Goal: Check status: Check status

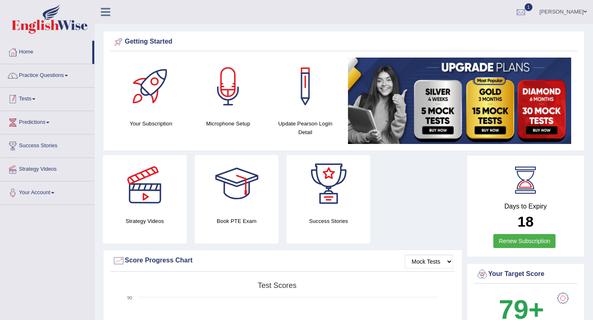
click at [30, 95] on link "Tests" at bounding box center [47, 98] width 94 height 21
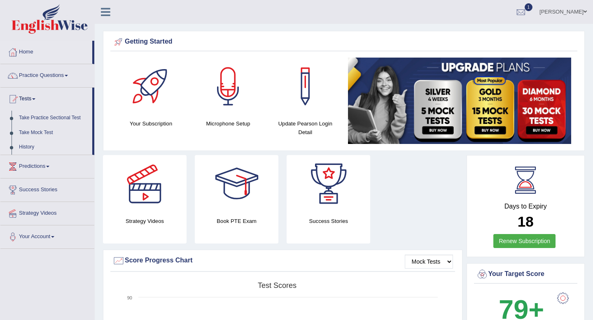
click at [28, 148] on link "History" at bounding box center [53, 147] width 77 height 15
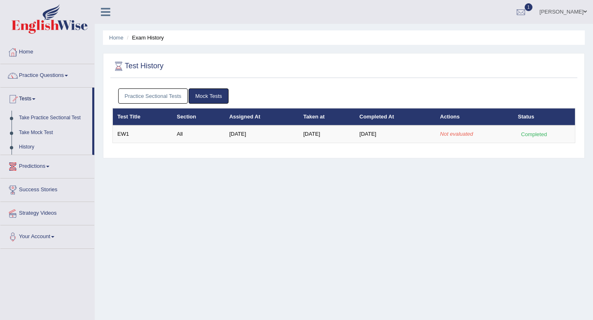
click at [167, 98] on link "Practice Sectional Tests" at bounding box center [153, 95] width 70 height 15
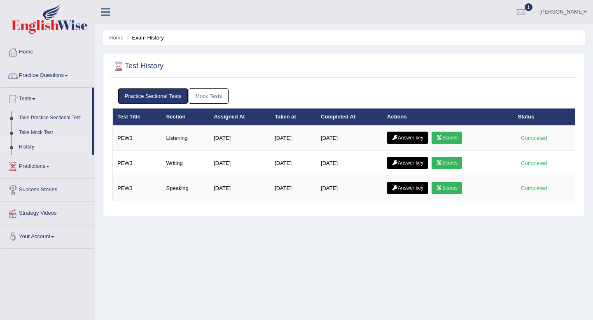
click at [212, 94] on link "Mock Tests" at bounding box center [209, 95] width 40 height 15
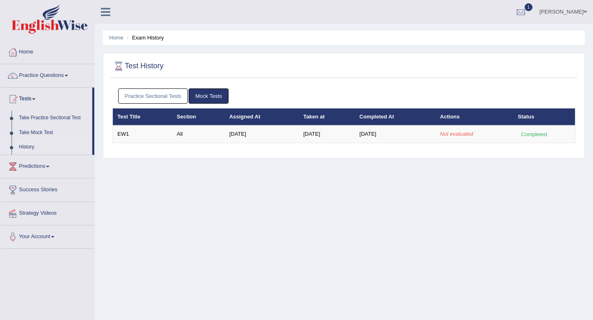
click at [281, 176] on div "Home Exam History Test History Practice Sectional Tests Mock Tests Test Title S…" at bounding box center [344, 206] width 498 height 412
click at [527, 15] on div at bounding box center [521, 12] width 12 height 12
click at [487, 61] on strong "See All Alerts" at bounding box center [468, 58] width 37 height 7
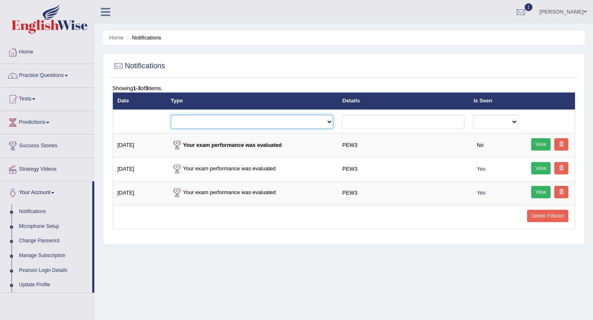
click at [188, 122] on select "Exam evaluated Question report replied Practice question report replied Test as…" at bounding box center [252, 122] width 163 height 14
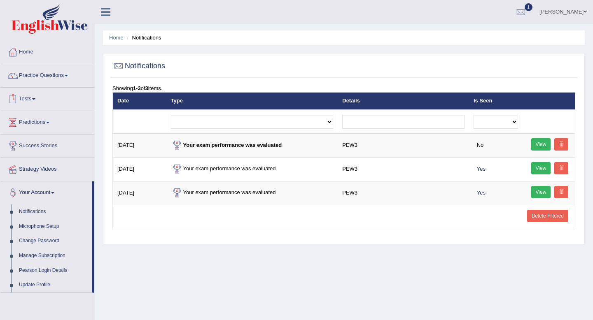
click at [35, 98] on link "Tests" at bounding box center [47, 98] width 94 height 21
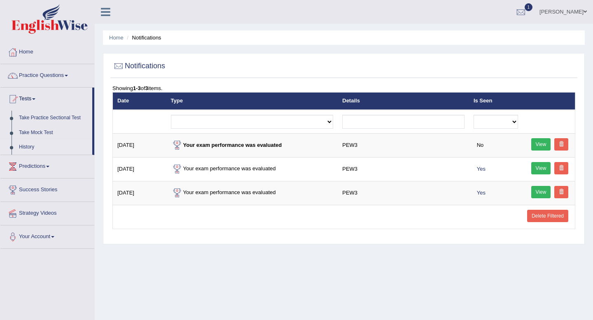
click at [32, 149] on link "History" at bounding box center [53, 147] width 77 height 15
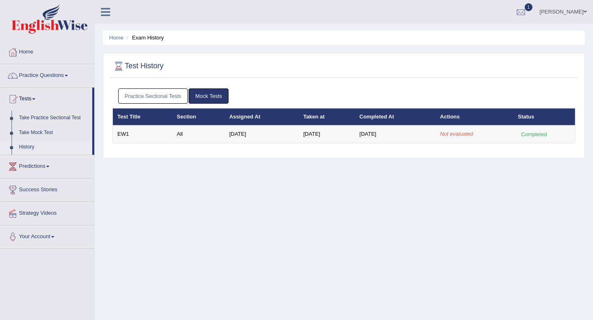
click at [209, 97] on link "Mock Tests" at bounding box center [209, 95] width 40 height 15
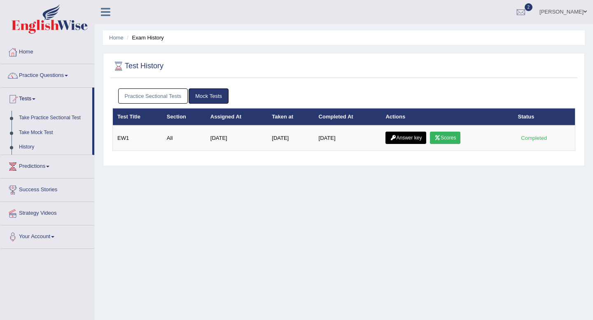
click at [205, 97] on link "Mock Tests" at bounding box center [209, 95] width 40 height 15
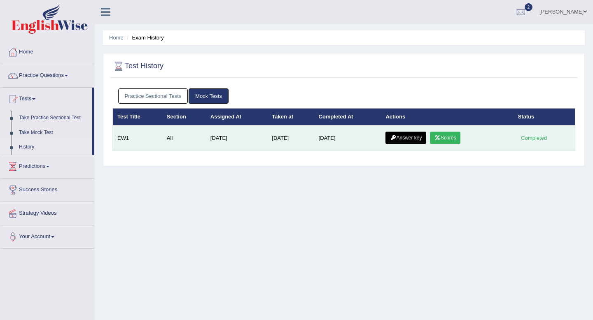
click at [447, 137] on link "Scores" at bounding box center [445, 138] width 30 height 12
click at [410, 133] on link "Answer key" at bounding box center [405, 138] width 41 height 12
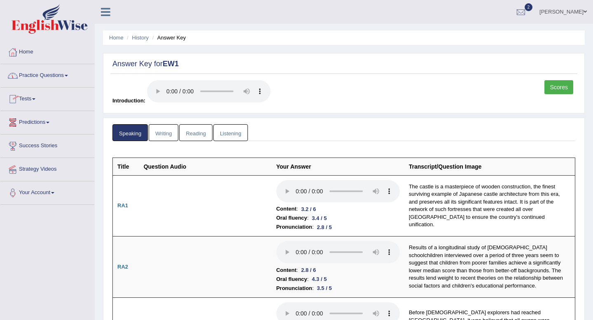
click at [167, 135] on link "Writing" at bounding box center [164, 132] width 30 height 17
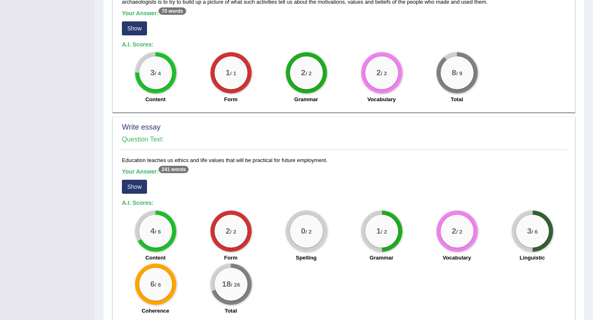
scroll to position [624, 0]
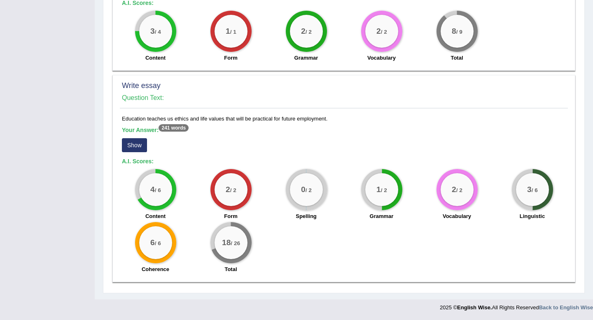
click at [135, 148] on button "Show" at bounding box center [134, 145] width 25 height 14
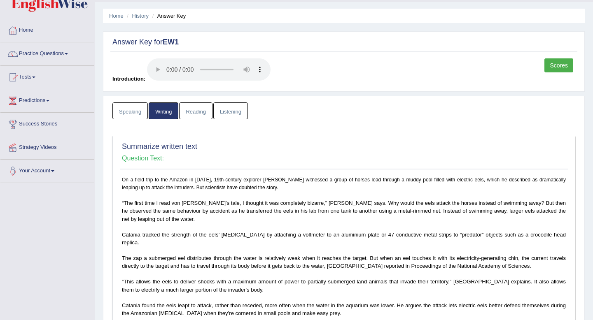
scroll to position [0, 0]
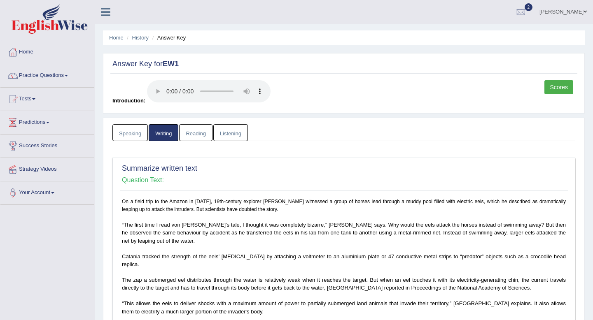
click at [201, 133] on link "Reading" at bounding box center [195, 132] width 33 height 17
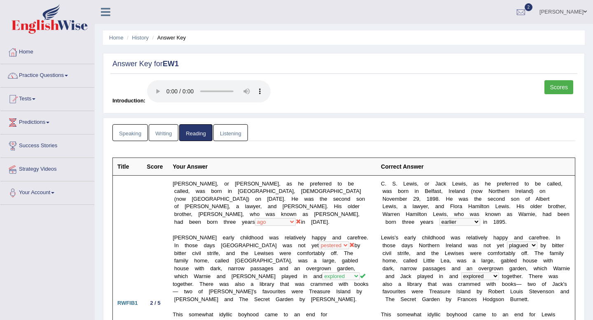
click at [237, 132] on link "Listening" at bounding box center [230, 132] width 35 height 17
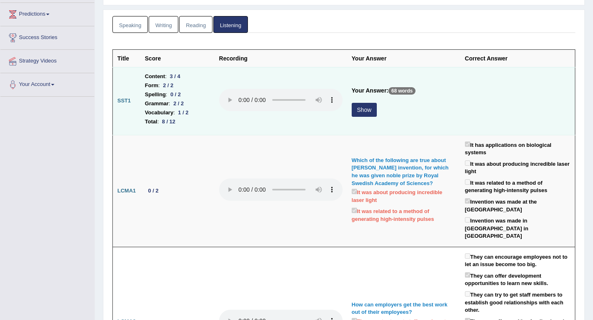
scroll to position [119, 0]
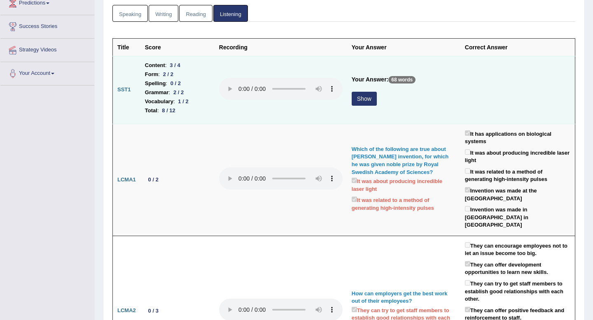
click at [360, 98] on button "Show" at bounding box center [364, 99] width 25 height 14
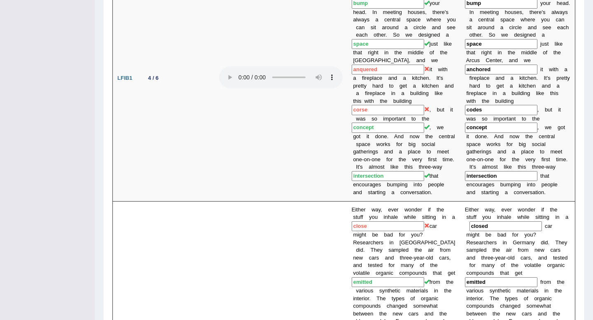
scroll to position [0, 0]
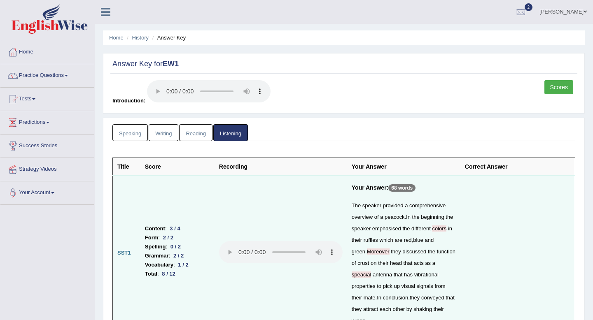
click at [566, 84] on link "Scores" at bounding box center [558, 87] width 29 height 14
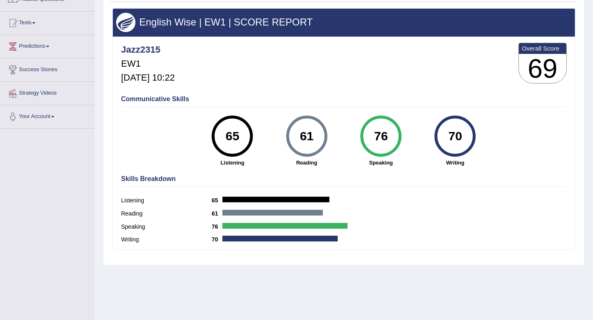
scroll to position [104, 0]
